Goal: Check status: Check status

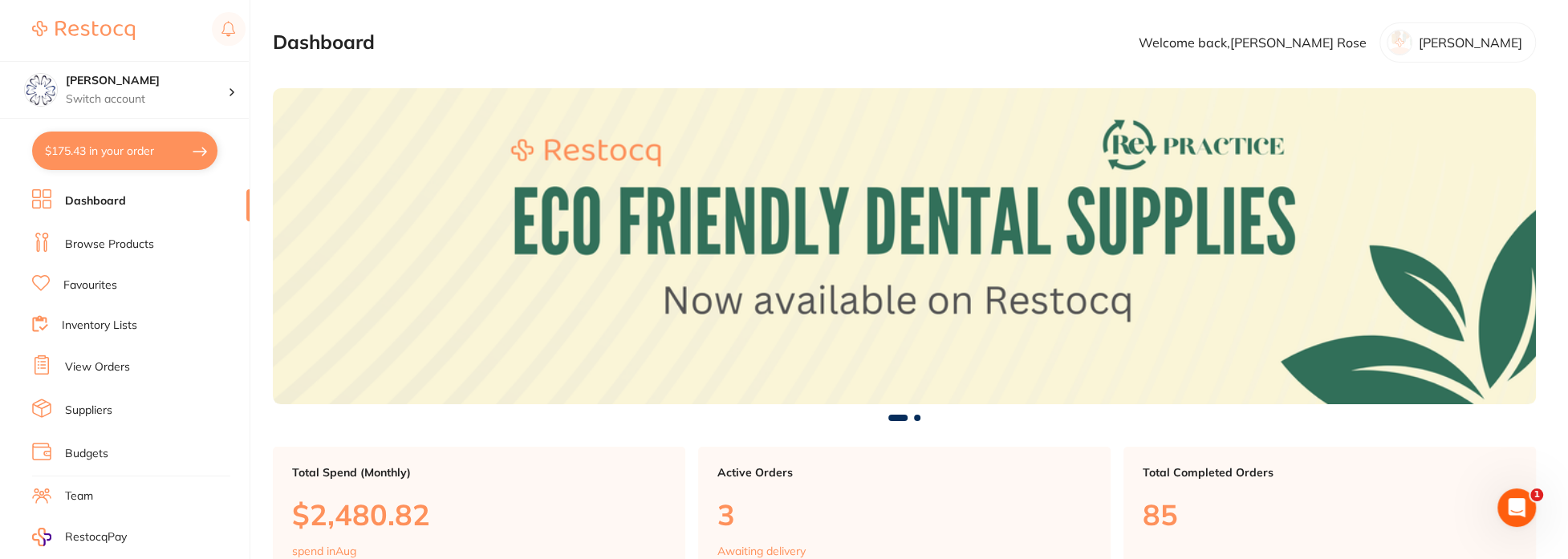
click at [113, 361] on link "View Orders" at bounding box center [97, 367] width 65 height 16
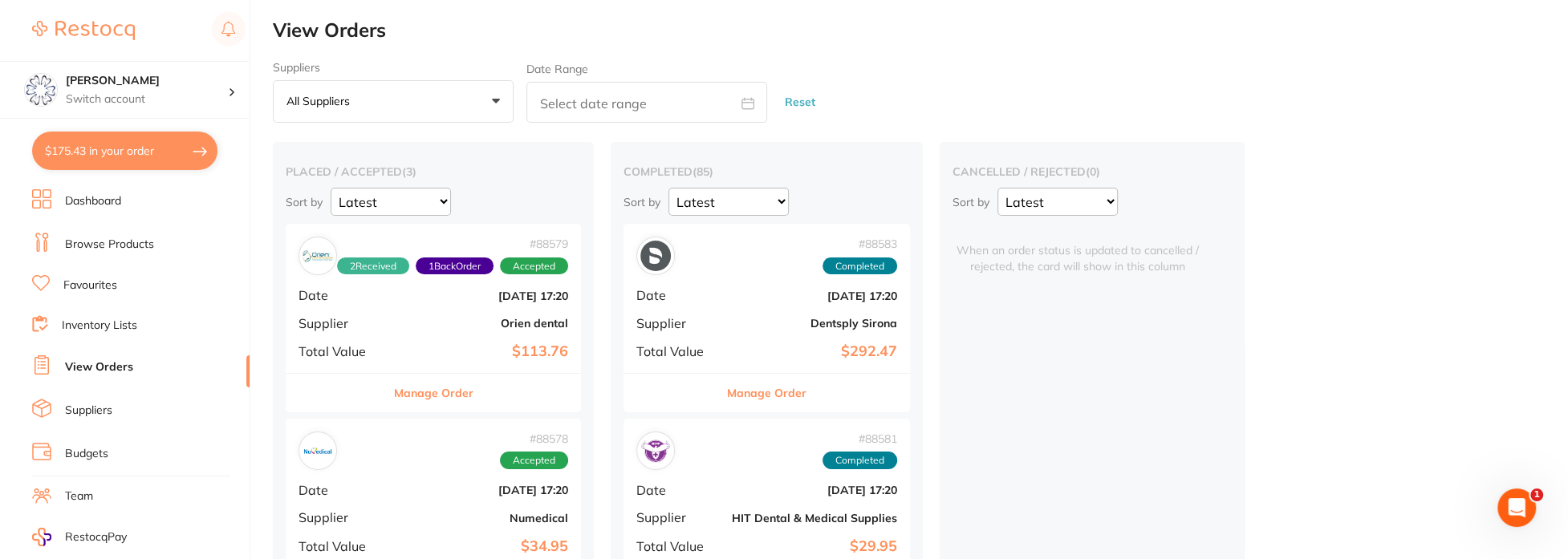
click at [450, 105] on button "All suppliers +0" at bounding box center [393, 102] width 241 height 43
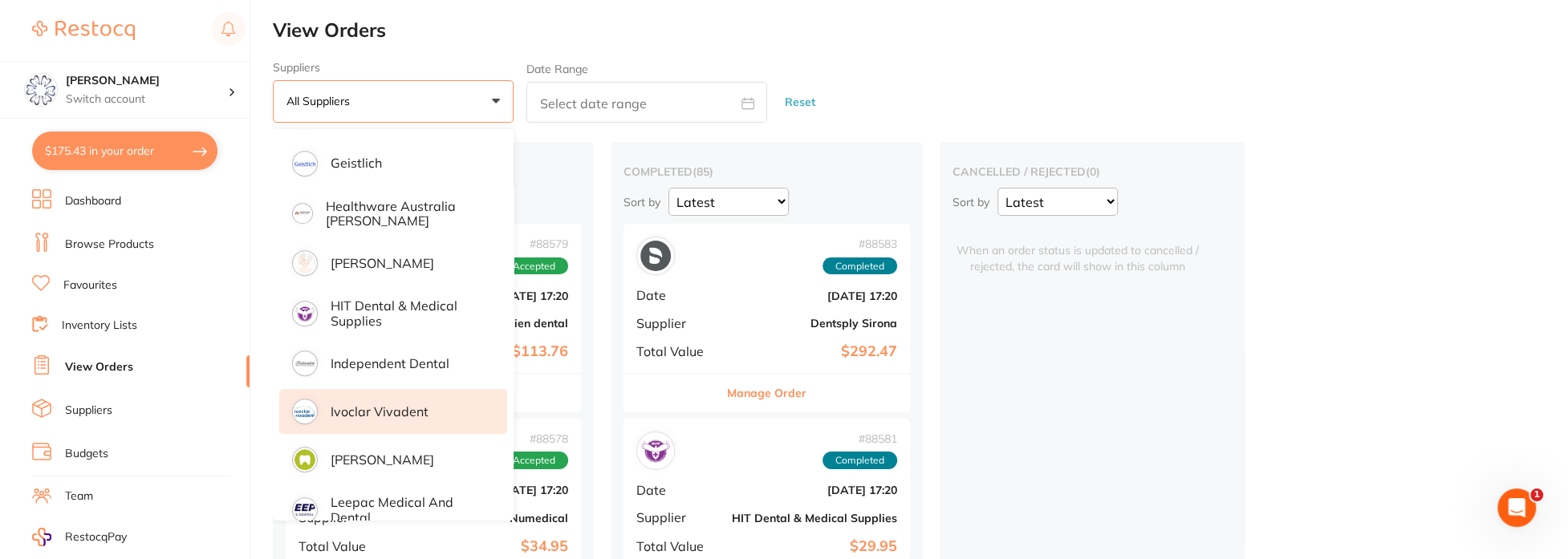
scroll to position [641, 0]
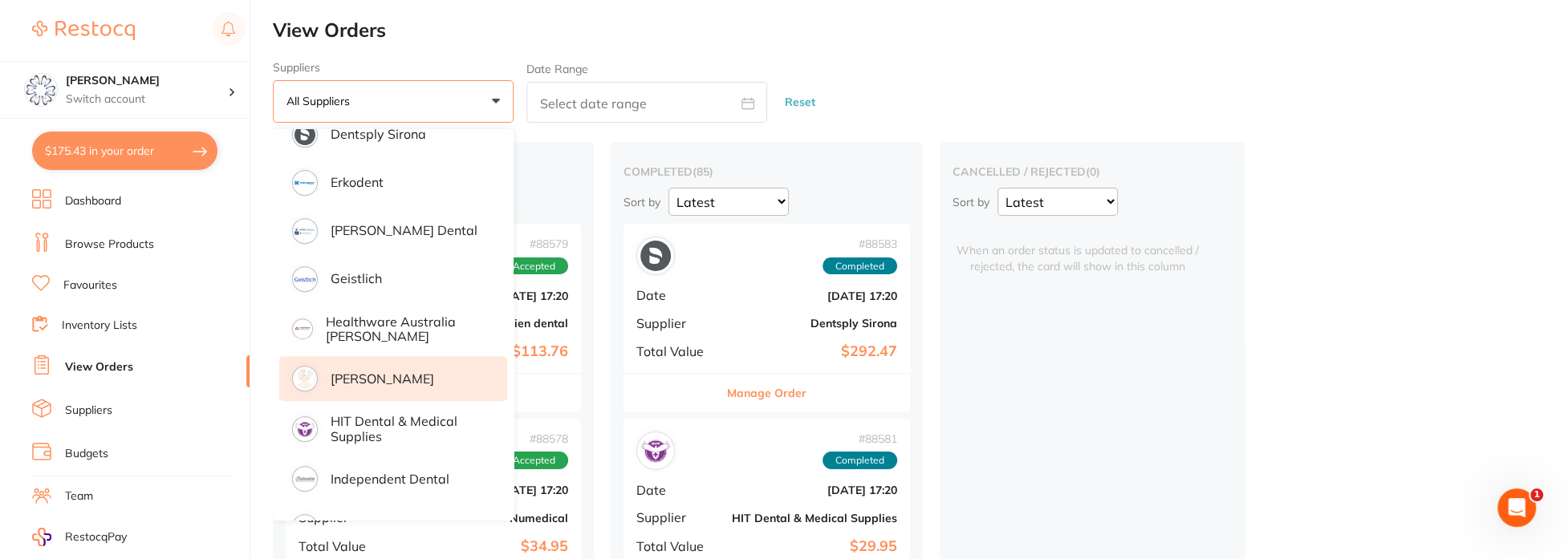
click at [403, 379] on p "[PERSON_NAME]" at bounding box center [382, 378] width 103 height 14
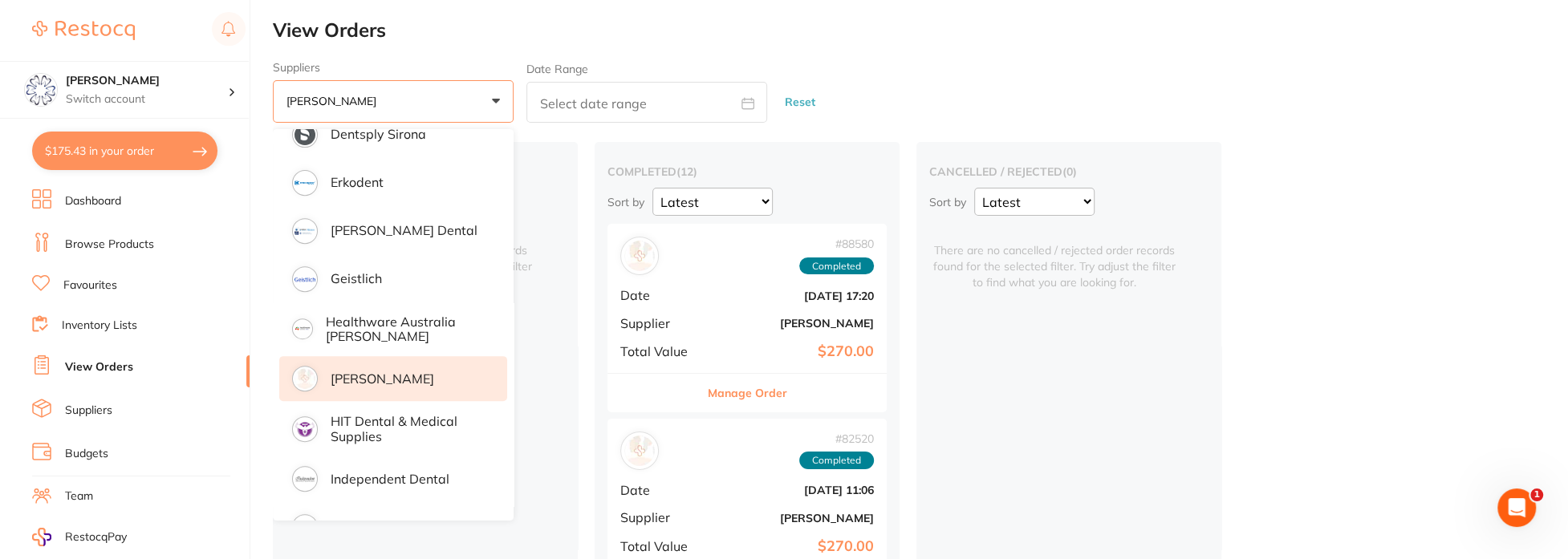
click at [893, 86] on div "Suppliers [PERSON_NAME] +0 All suppliers AB Orthodontics [PERSON_NAME] Dental A…" at bounding box center [920, 92] width 1295 height 63
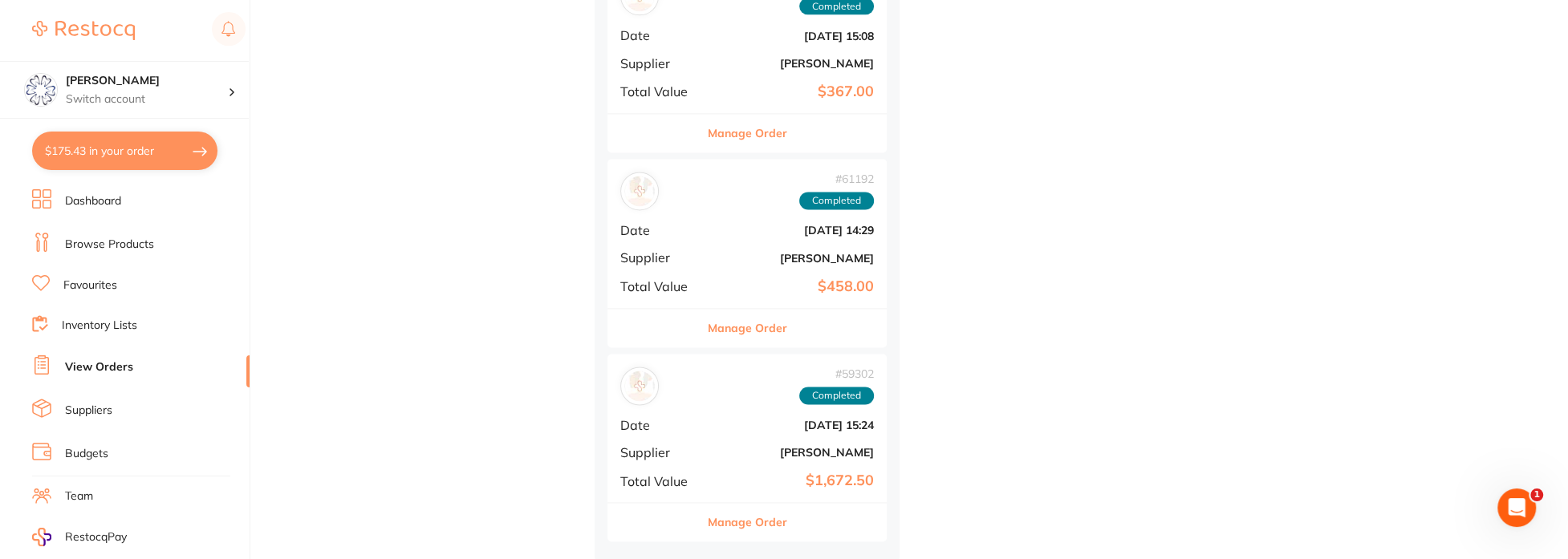
scroll to position [2011, 0]
click at [758, 329] on button "Manage Order" at bounding box center [748, 326] width 80 height 38
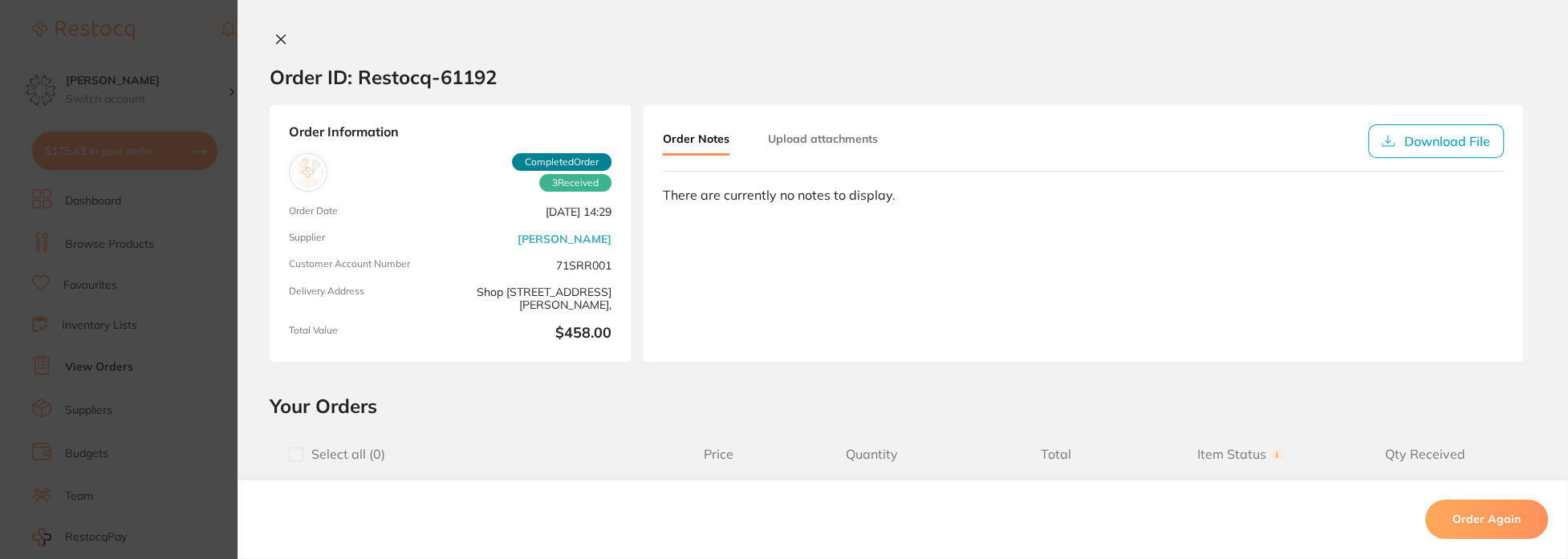
click at [281, 36] on icon at bounding box center [281, 39] width 13 height 13
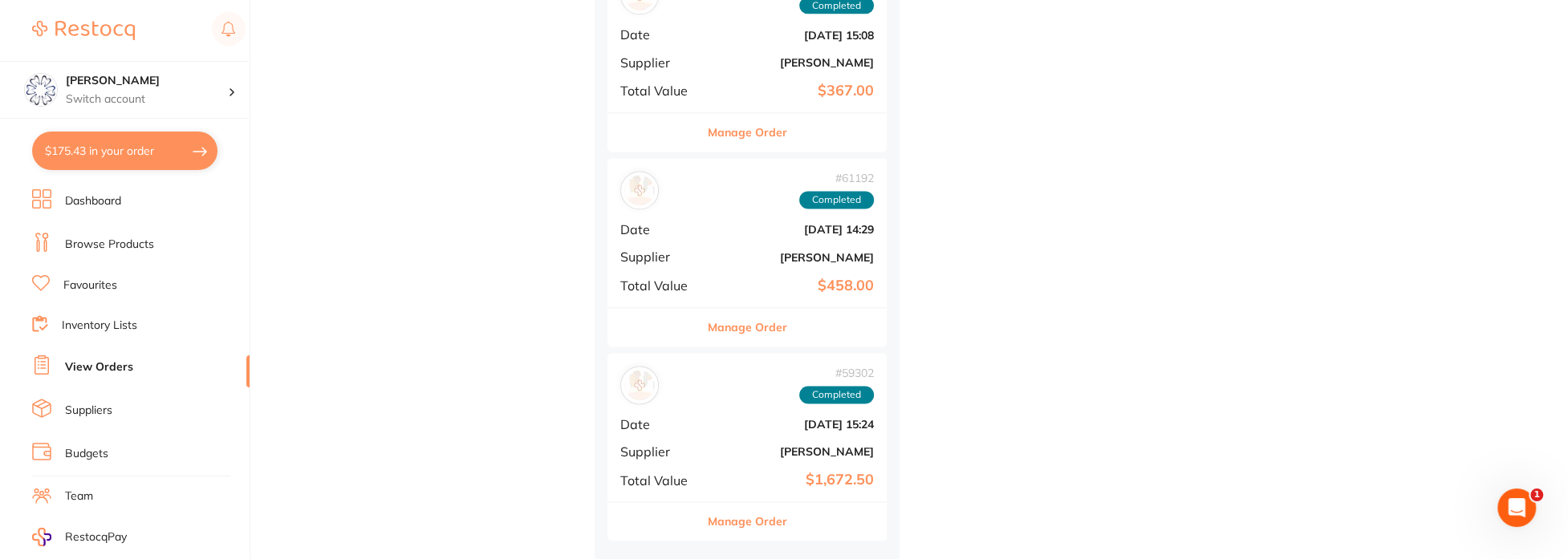
click at [765, 522] on button "Manage Order" at bounding box center [748, 521] width 80 height 38
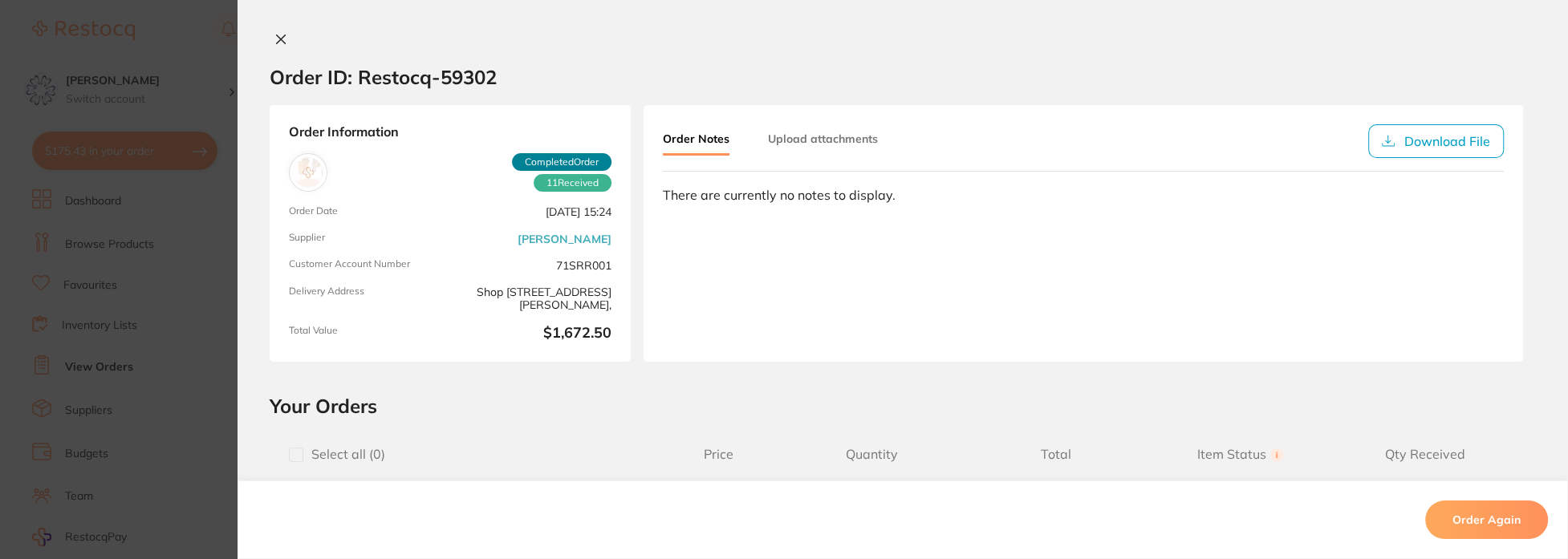
click at [275, 37] on icon at bounding box center [281, 39] width 13 height 13
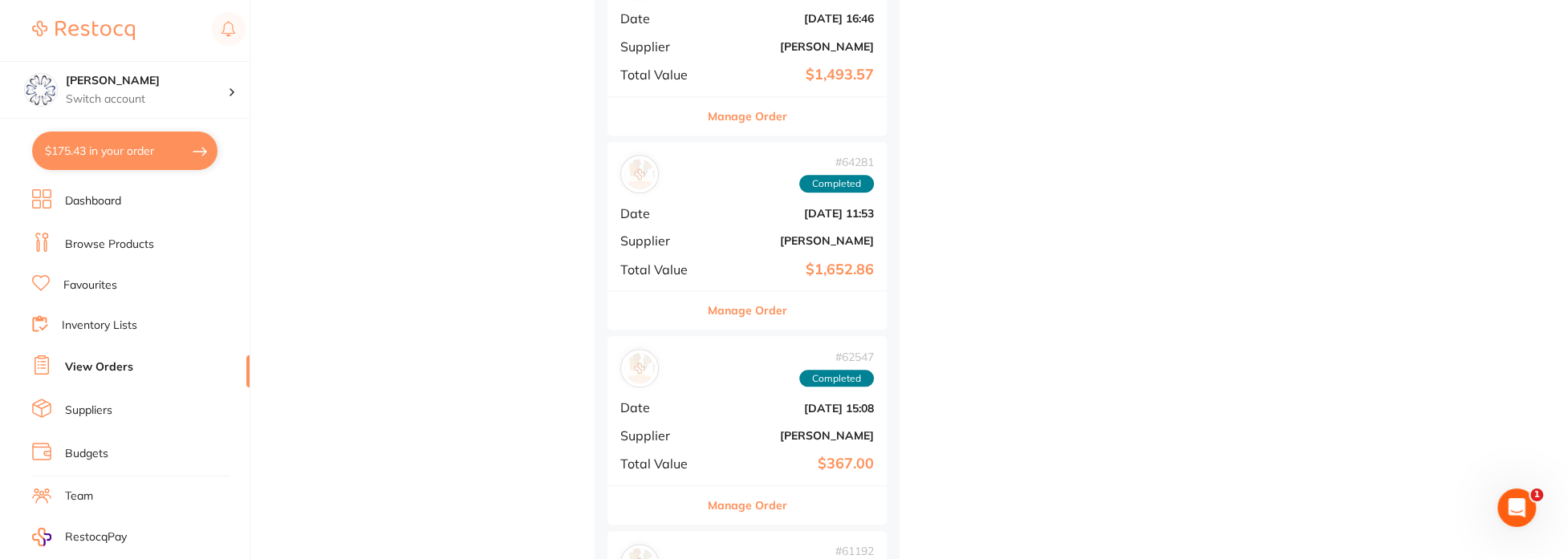
scroll to position [1610, 0]
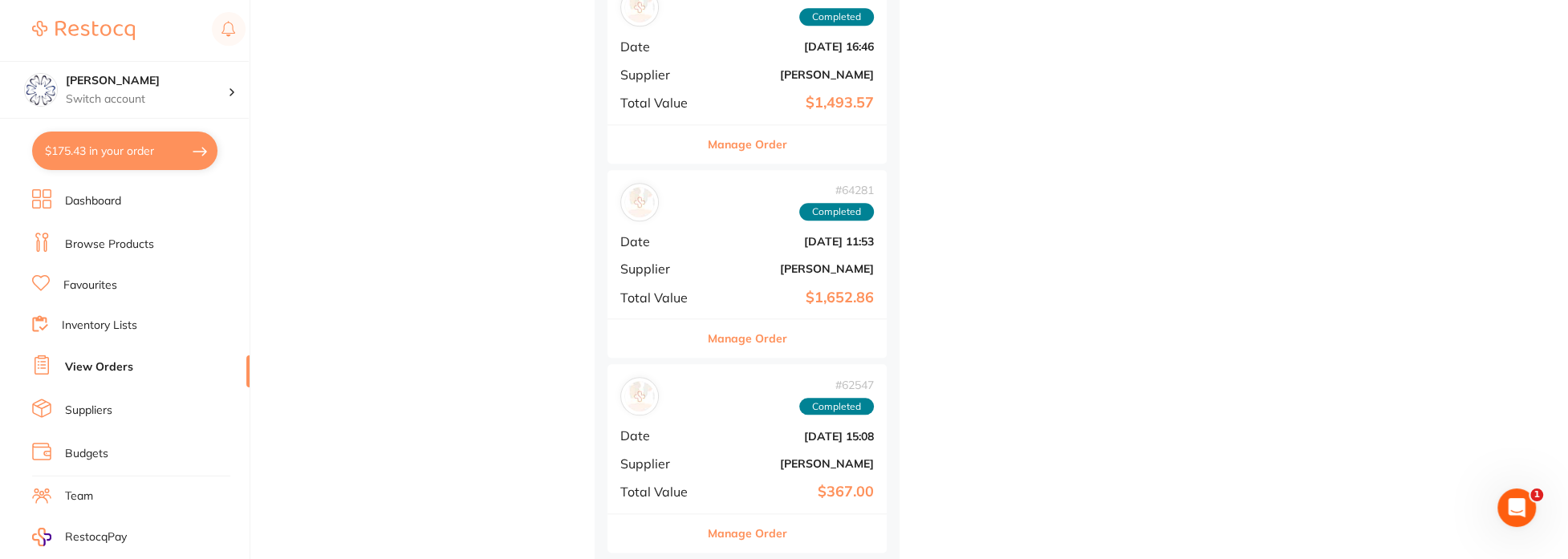
click at [764, 327] on button "Manage Order" at bounding box center [748, 338] width 80 height 38
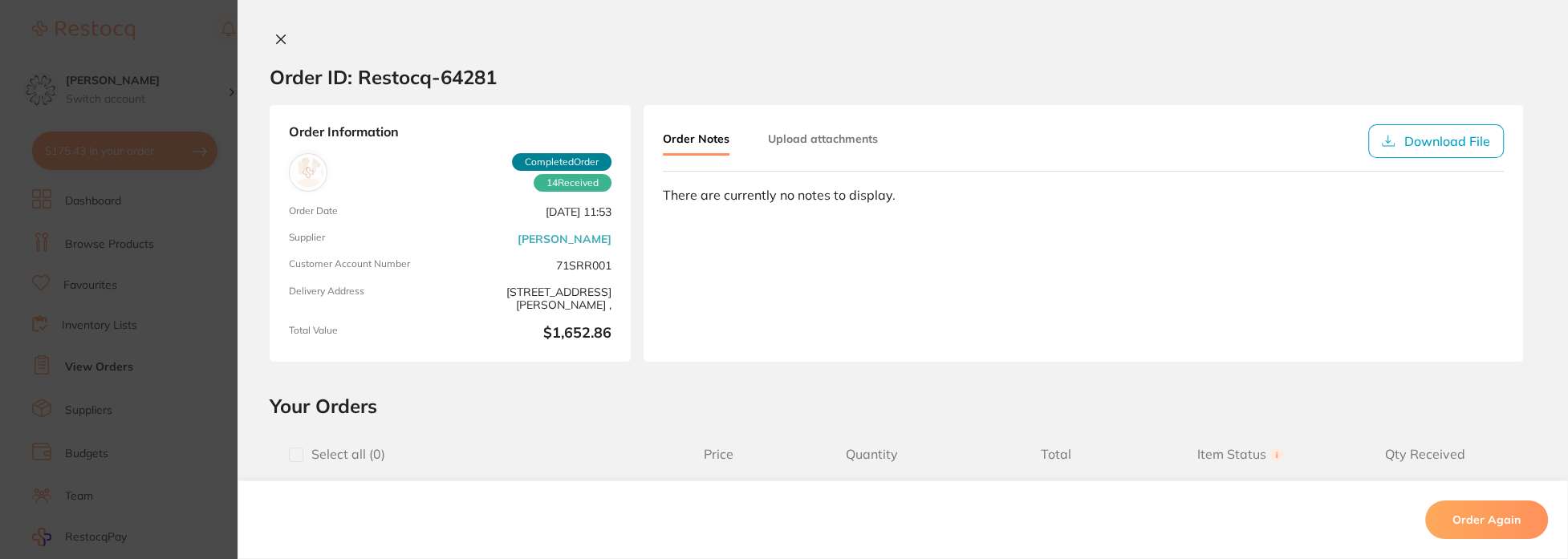
scroll to position [1129, 0]
click at [286, 34] on button at bounding box center [281, 41] width 23 height 17
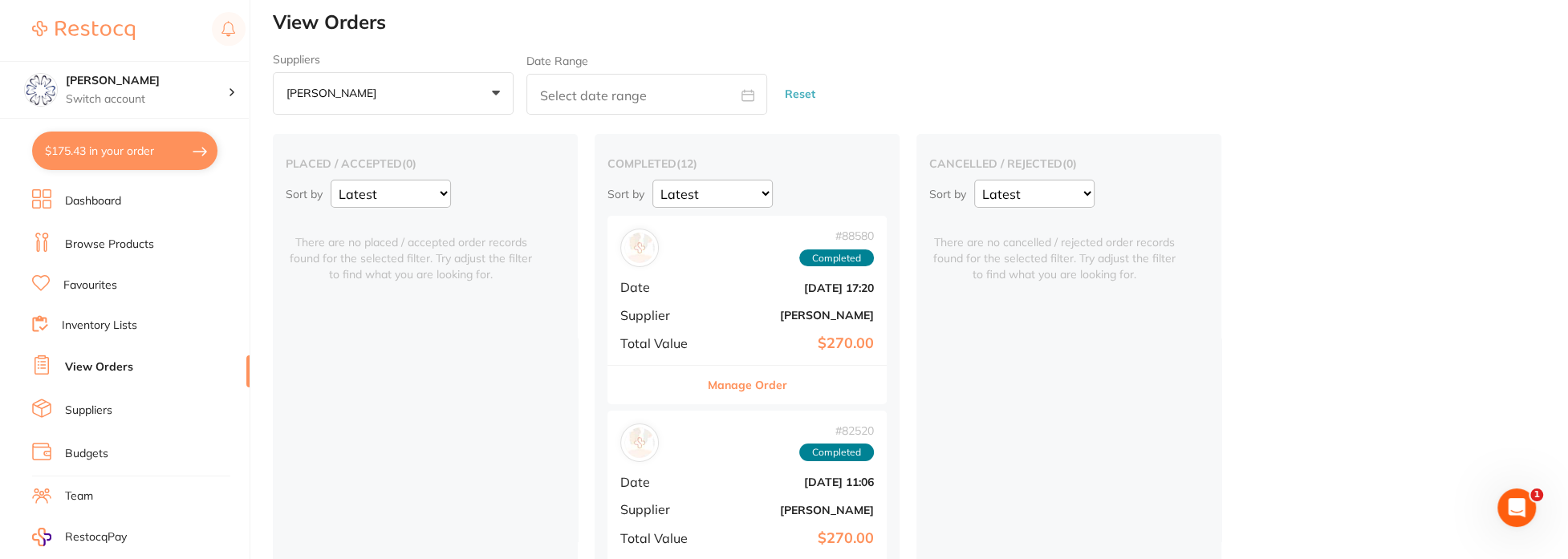
scroll to position [7, 0]
click at [719, 375] on button "Manage Order" at bounding box center [748, 386] width 80 height 38
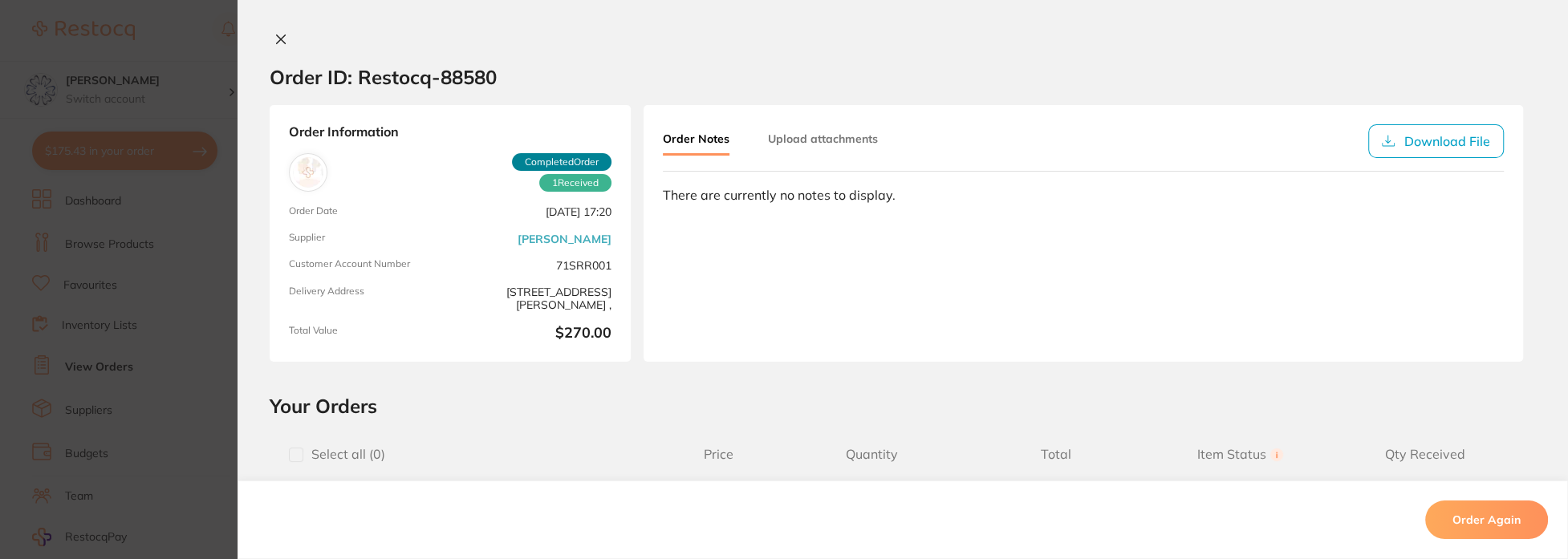
click at [276, 42] on icon at bounding box center [281, 39] width 13 height 13
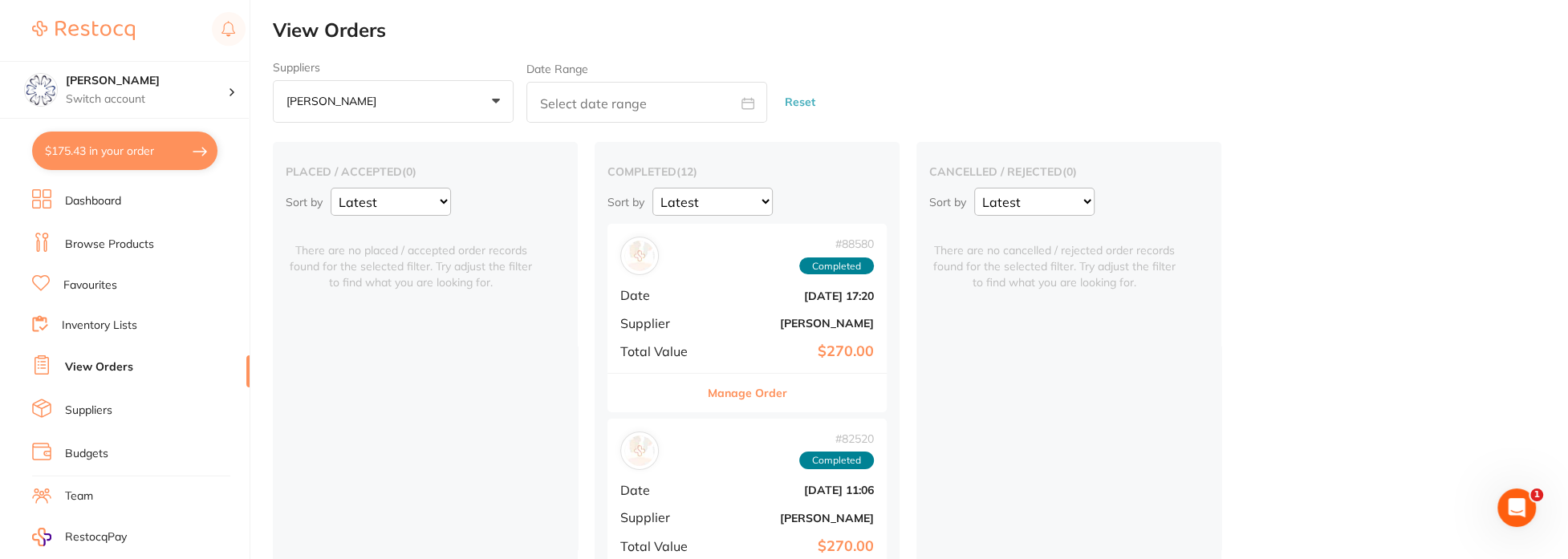
click at [108, 197] on link "Dashboard" at bounding box center [93, 201] width 56 height 16
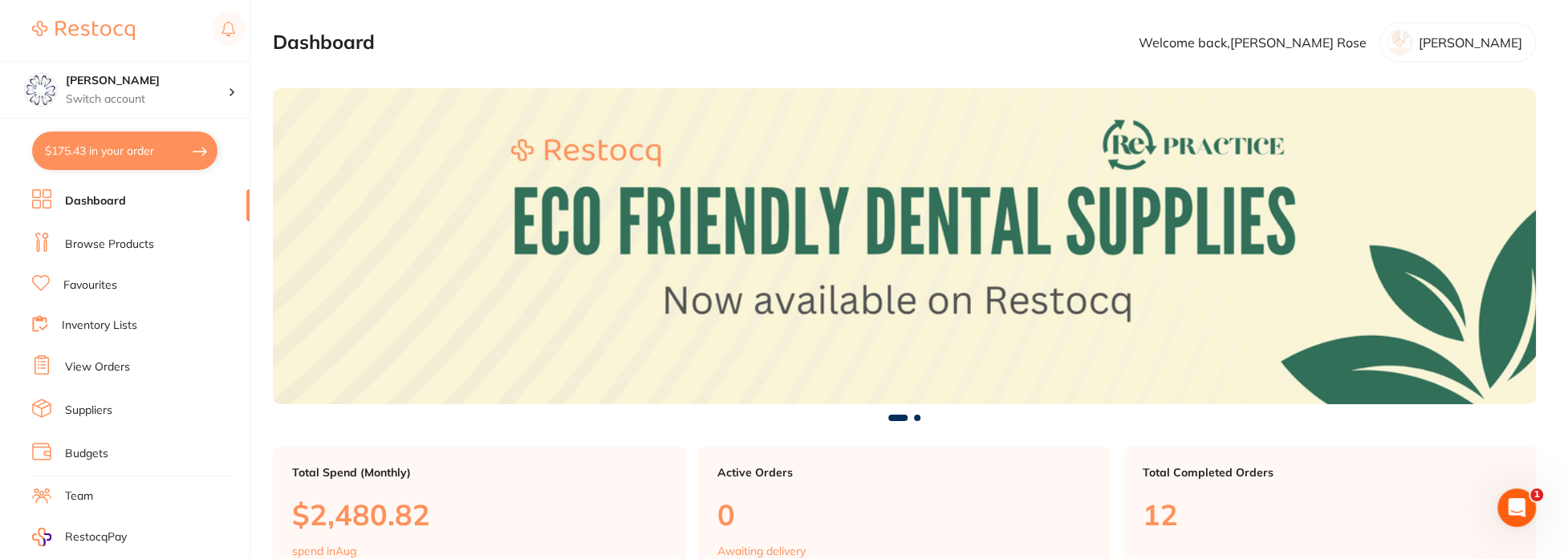
click at [139, 247] on link "Browse Products" at bounding box center [109, 244] width 89 height 16
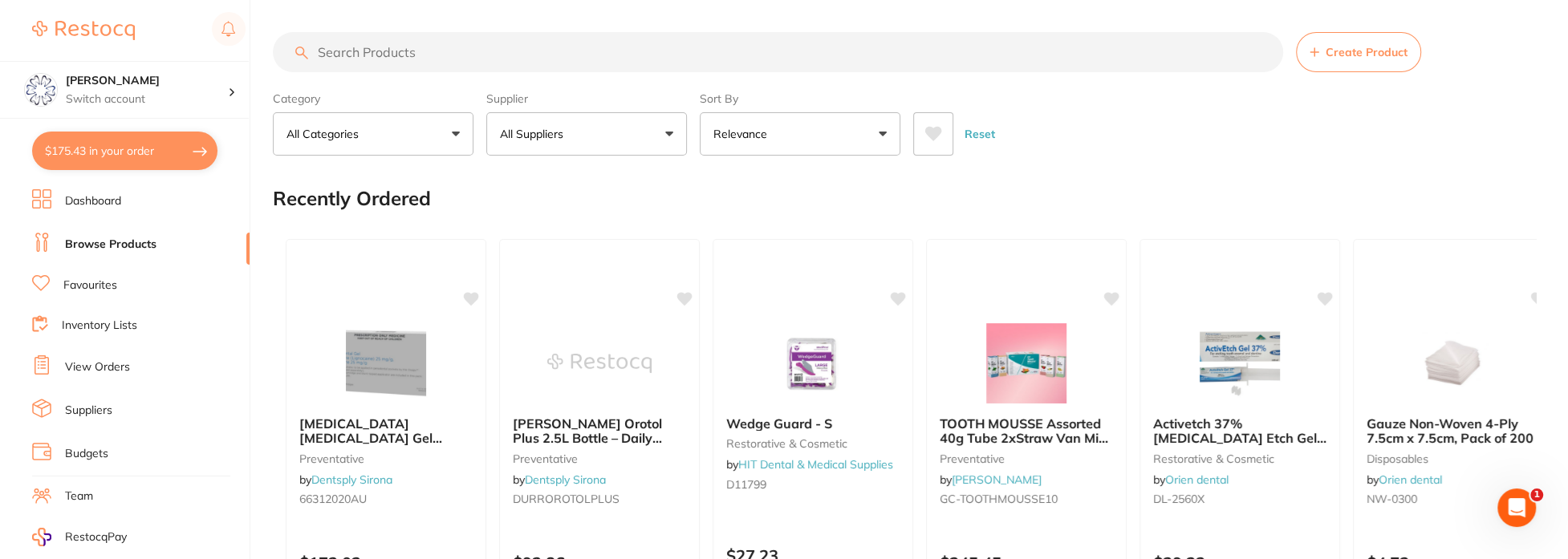
click at [350, 52] on input "search" at bounding box center [778, 52] width 1010 height 40
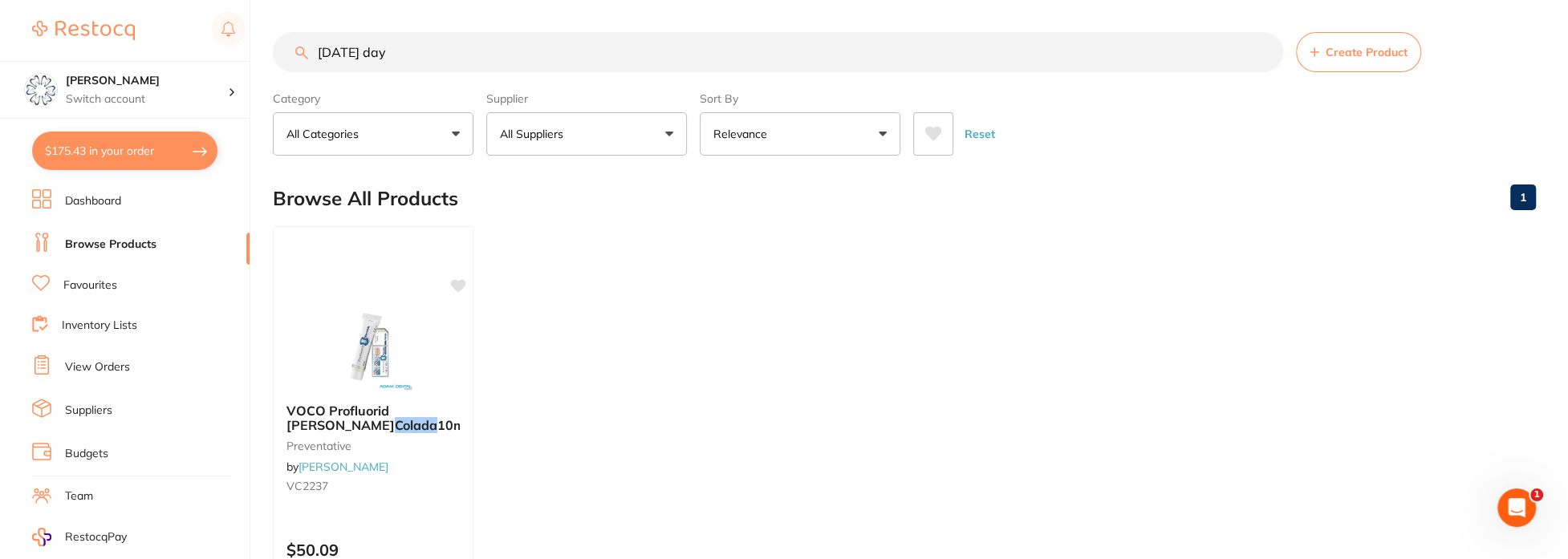
type input "[DATE] day"
